Goal: Task Accomplishment & Management: Manage account settings

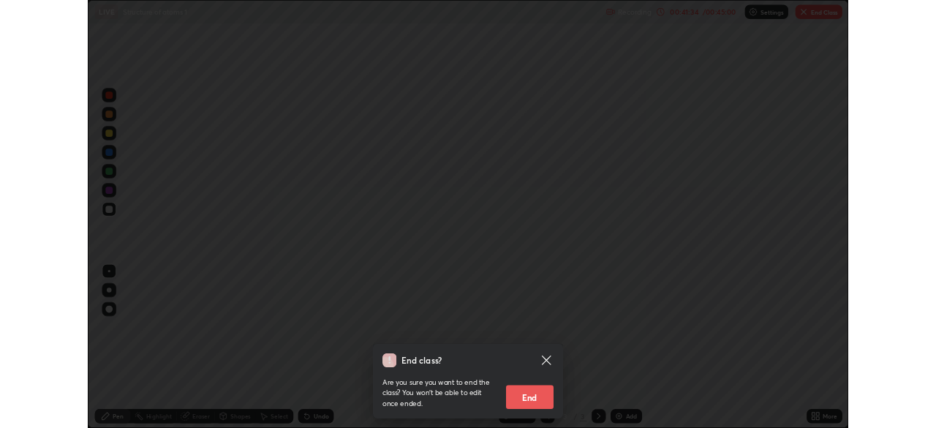
scroll to position [527, 936]
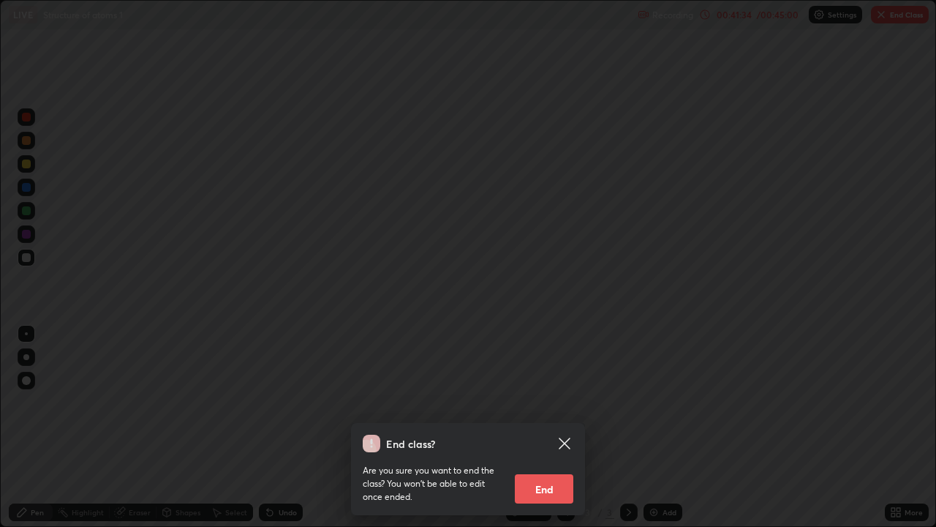
click at [542, 489] on button "End" at bounding box center [544, 488] width 59 height 29
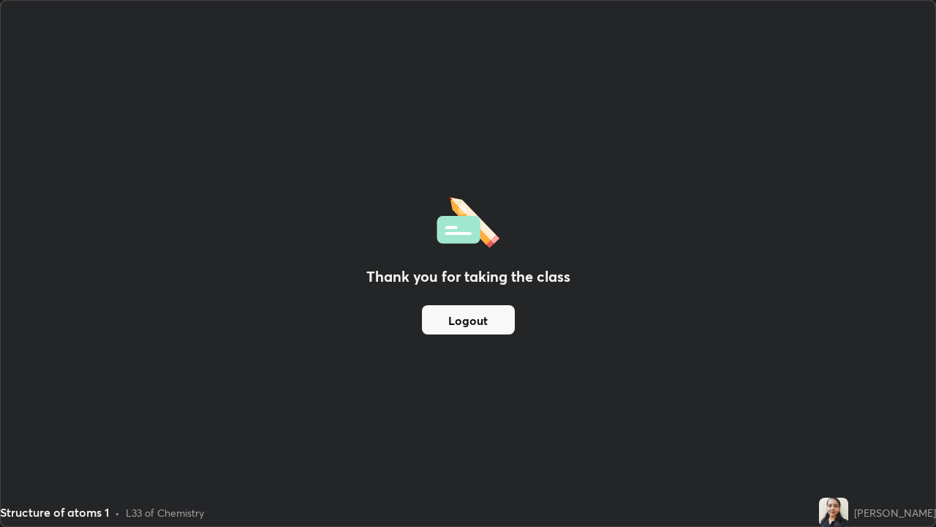
click at [451, 317] on button "Logout" at bounding box center [468, 319] width 93 height 29
click at [468, 318] on button "Logout" at bounding box center [468, 319] width 93 height 29
click at [473, 322] on button "Logout" at bounding box center [468, 319] width 93 height 29
click at [478, 323] on button "Logout" at bounding box center [468, 319] width 93 height 29
click at [484, 326] on button "Logout" at bounding box center [468, 319] width 93 height 29
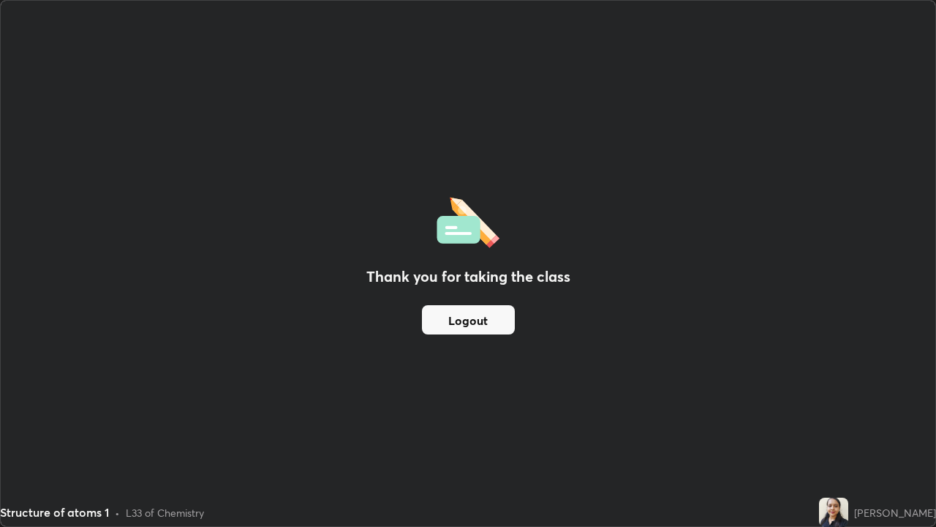
click at [484, 322] on button "Logout" at bounding box center [468, 319] width 93 height 29
click at [484, 320] on button "Logout" at bounding box center [468, 319] width 93 height 29
click at [483, 320] on button "Logout" at bounding box center [468, 319] width 93 height 29
click at [487, 320] on button "Logout" at bounding box center [468, 319] width 93 height 29
click at [490, 317] on button "Logout" at bounding box center [468, 319] width 93 height 29
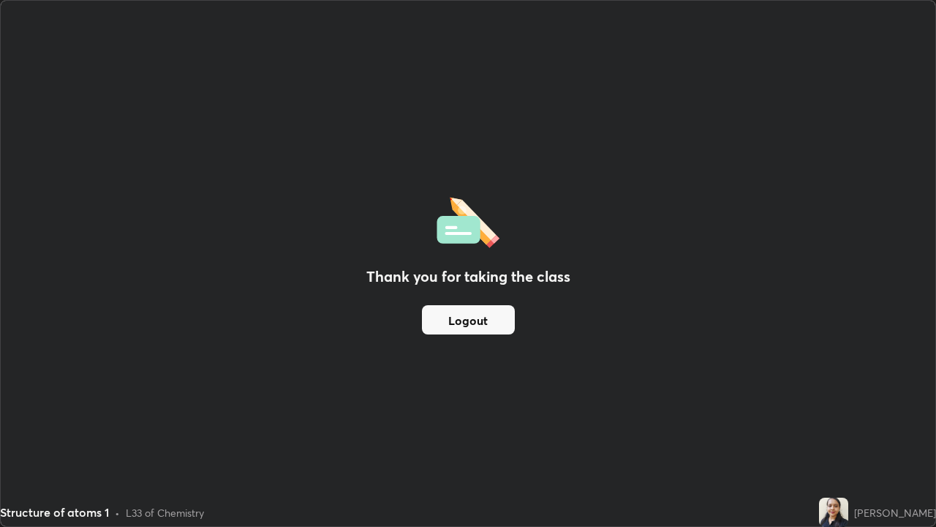
click at [490, 321] on button "Logout" at bounding box center [468, 319] width 93 height 29
click at [489, 322] on button "Logout" at bounding box center [468, 319] width 93 height 29
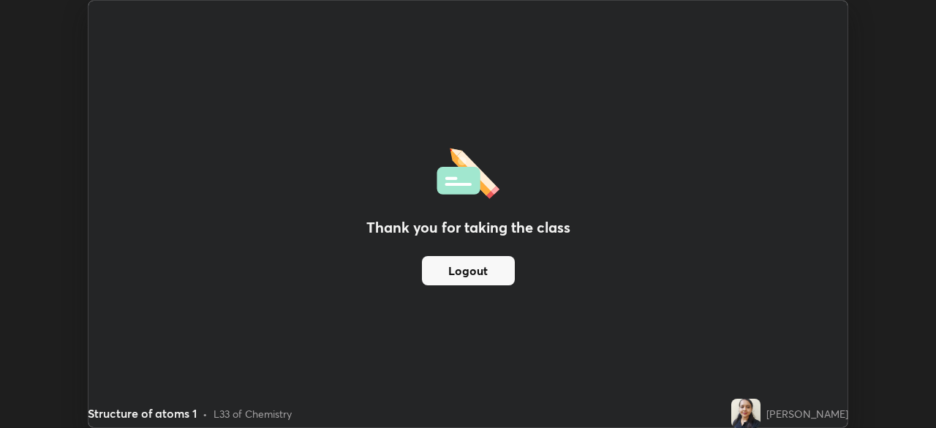
scroll to position [72727, 72218]
